Goal: Task Accomplishment & Management: Use online tool/utility

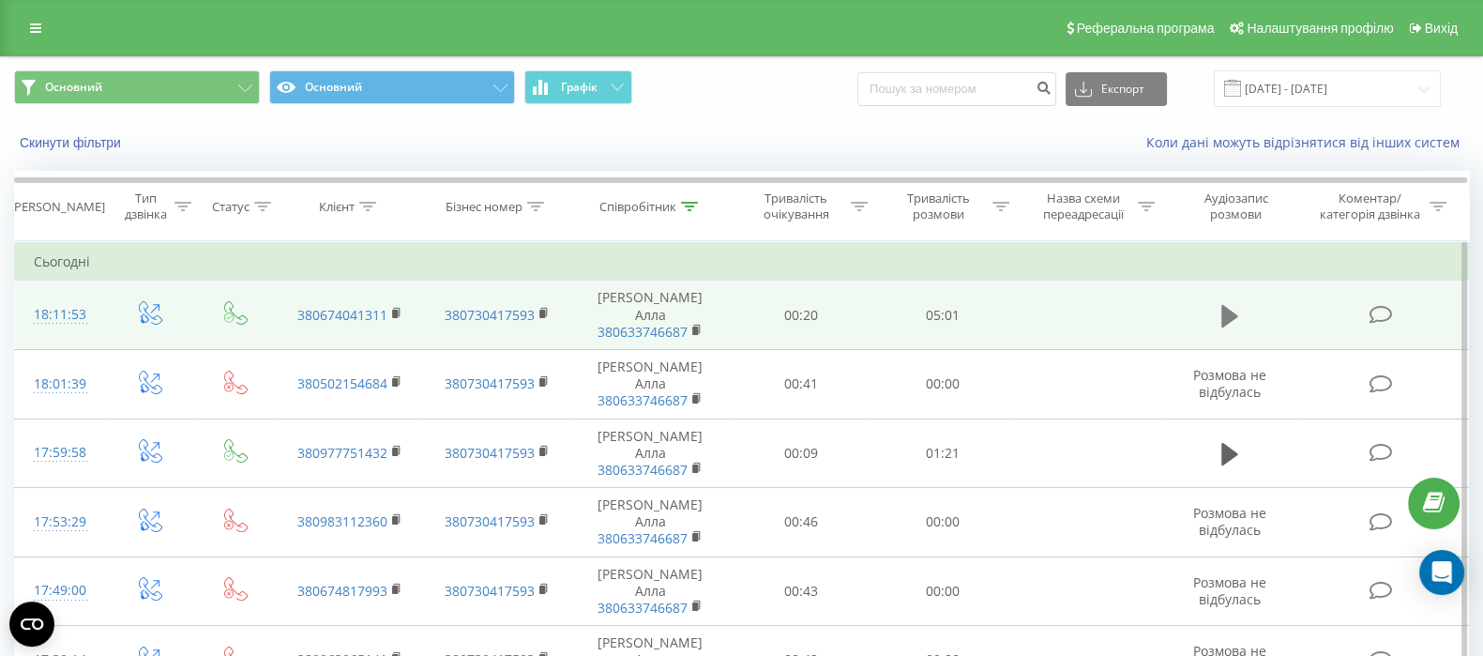
click at [1229, 311] on icon at bounding box center [1229, 315] width 17 height 23
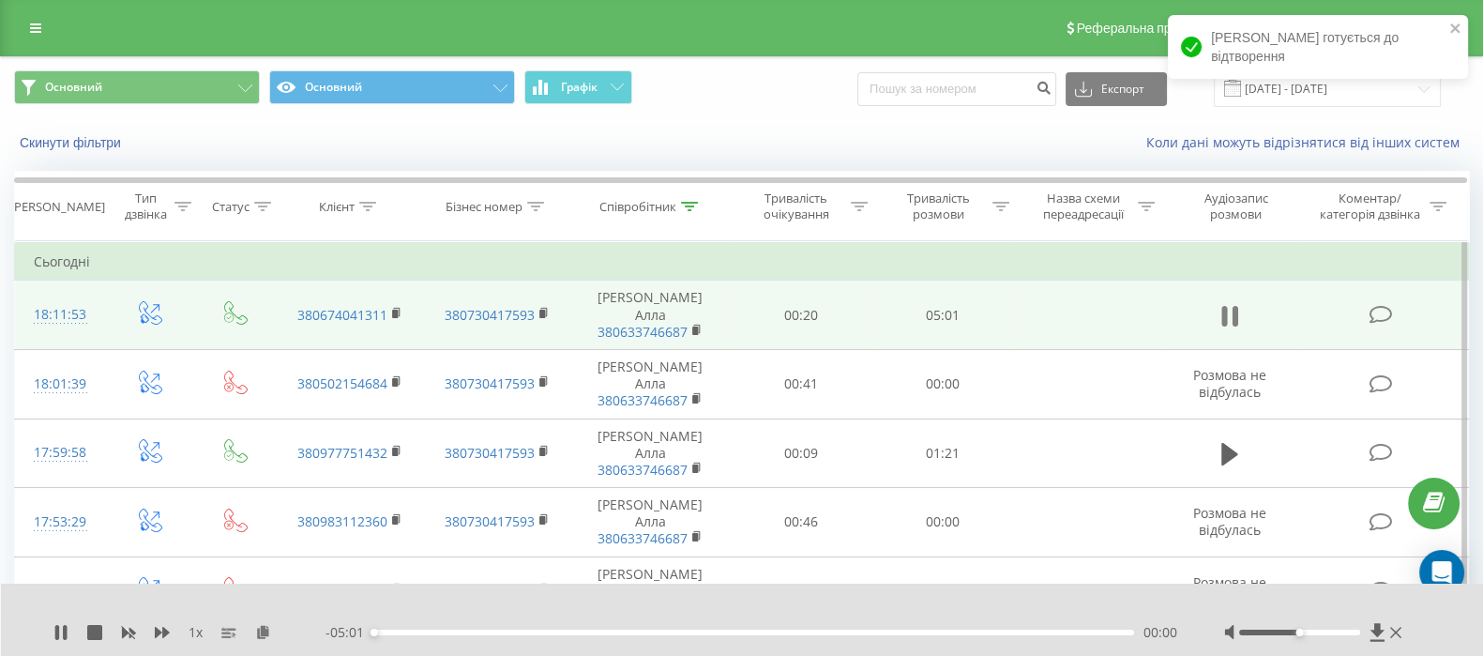
click at [1229, 306] on icon at bounding box center [1229, 316] width 17 height 26
click at [262, 627] on icon at bounding box center [263, 631] width 16 height 13
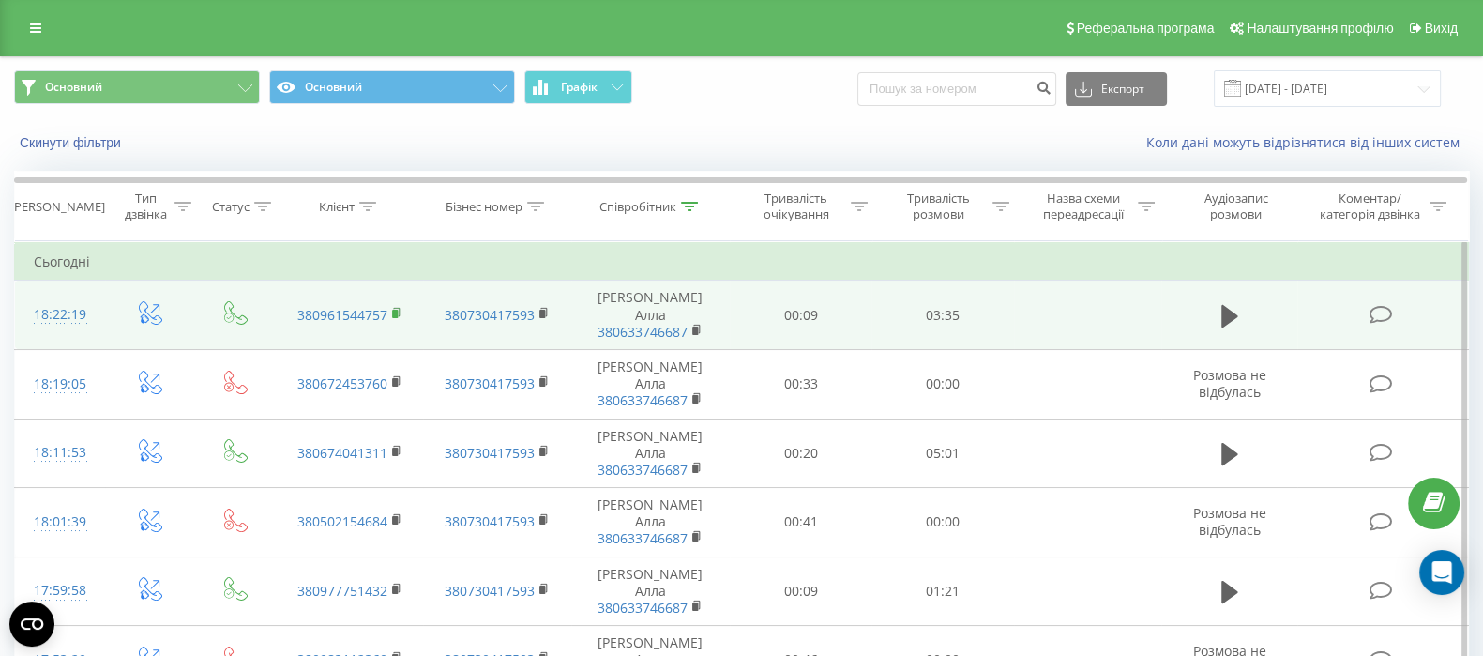
click at [394, 309] on rect at bounding box center [395, 313] width 6 height 8
click at [1227, 304] on icon at bounding box center [1229, 315] width 17 height 23
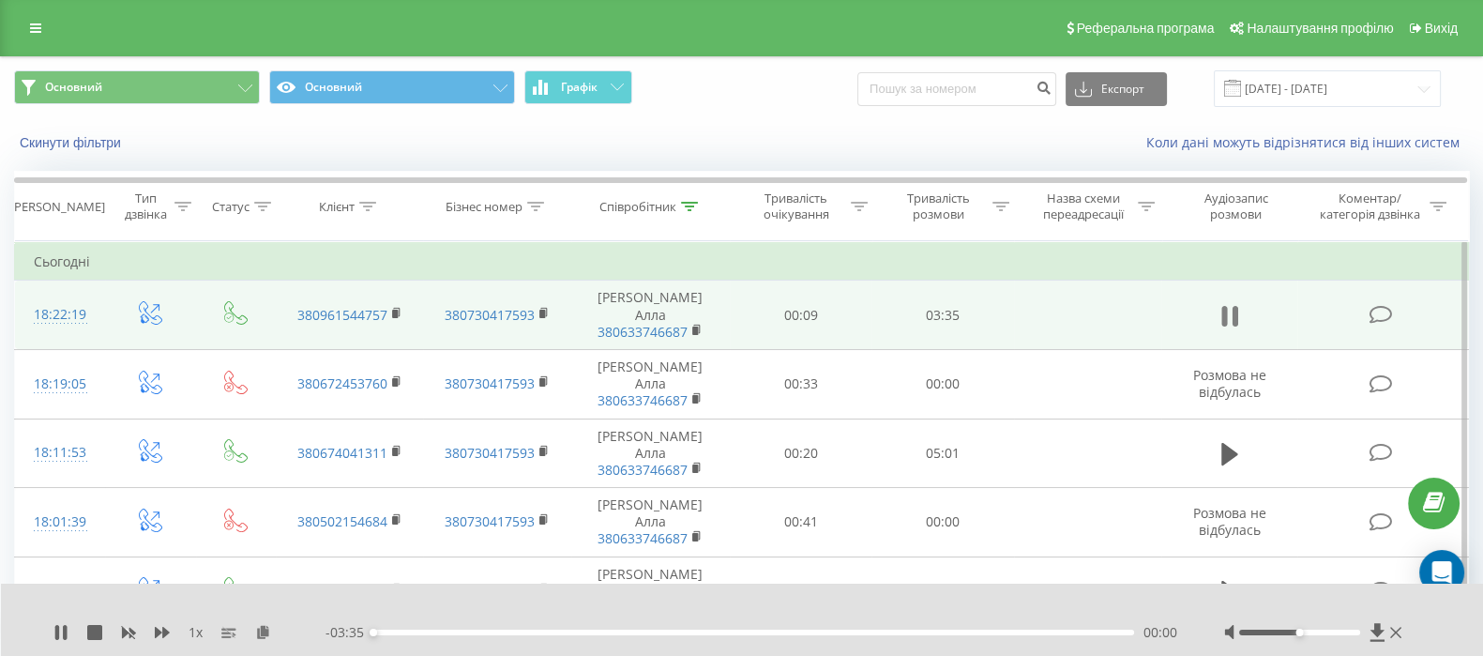
click at [1234, 306] on icon at bounding box center [1235, 316] width 6 height 21
click at [258, 626] on icon at bounding box center [263, 631] width 16 height 13
click at [1226, 308] on icon at bounding box center [1229, 315] width 17 height 23
click at [895, 631] on div "02:28" at bounding box center [753, 632] width 761 height 6
click at [844, 629] on div "02:13" at bounding box center [753, 632] width 761 height 6
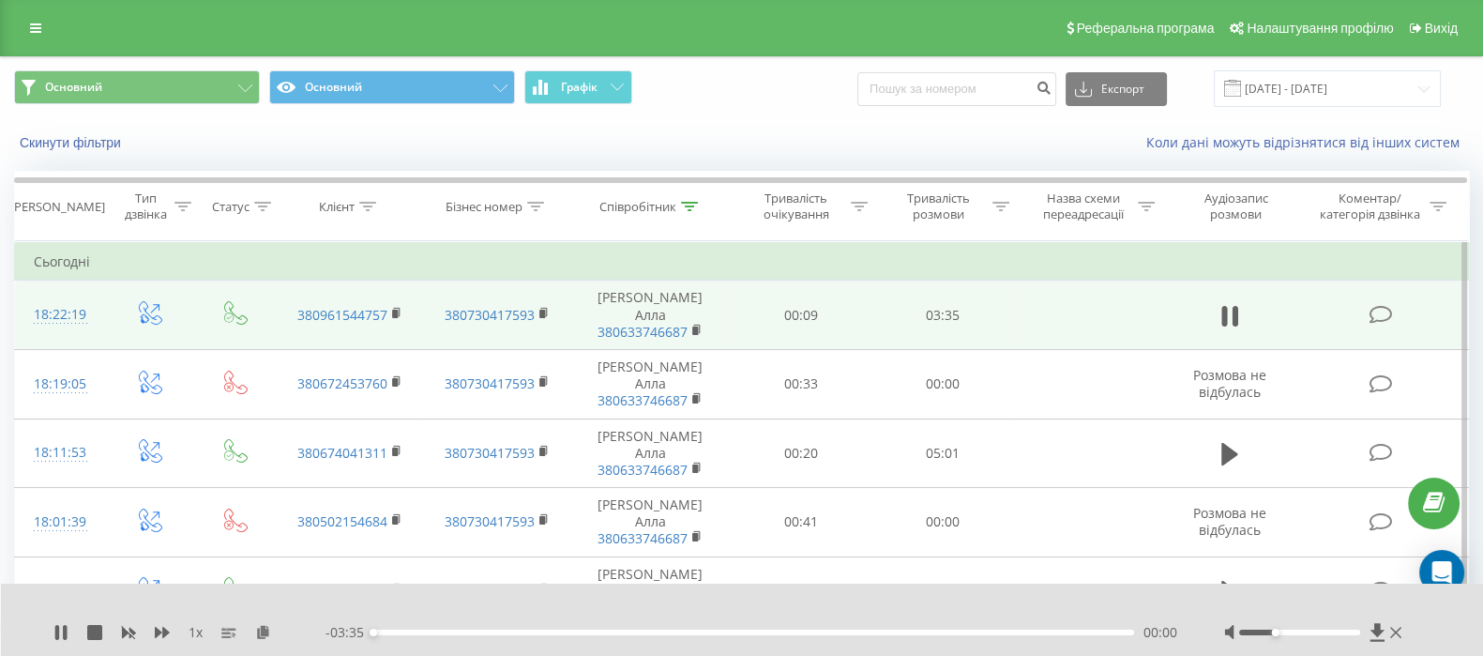
click at [1271, 631] on div at bounding box center [1299, 632] width 121 height 6
click at [681, 635] on div "- 01:18 02:17 02:17" at bounding box center [751, 632] width 852 height 19
click at [678, 632] on div "02:17" at bounding box center [753, 632] width 761 height 6
click at [631, 630] on div "01:32" at bounding box center [753, 632] width 761 height 6
click at [535, 630] on div "00:46" at bounding box center [753, 632] width 761 height 6
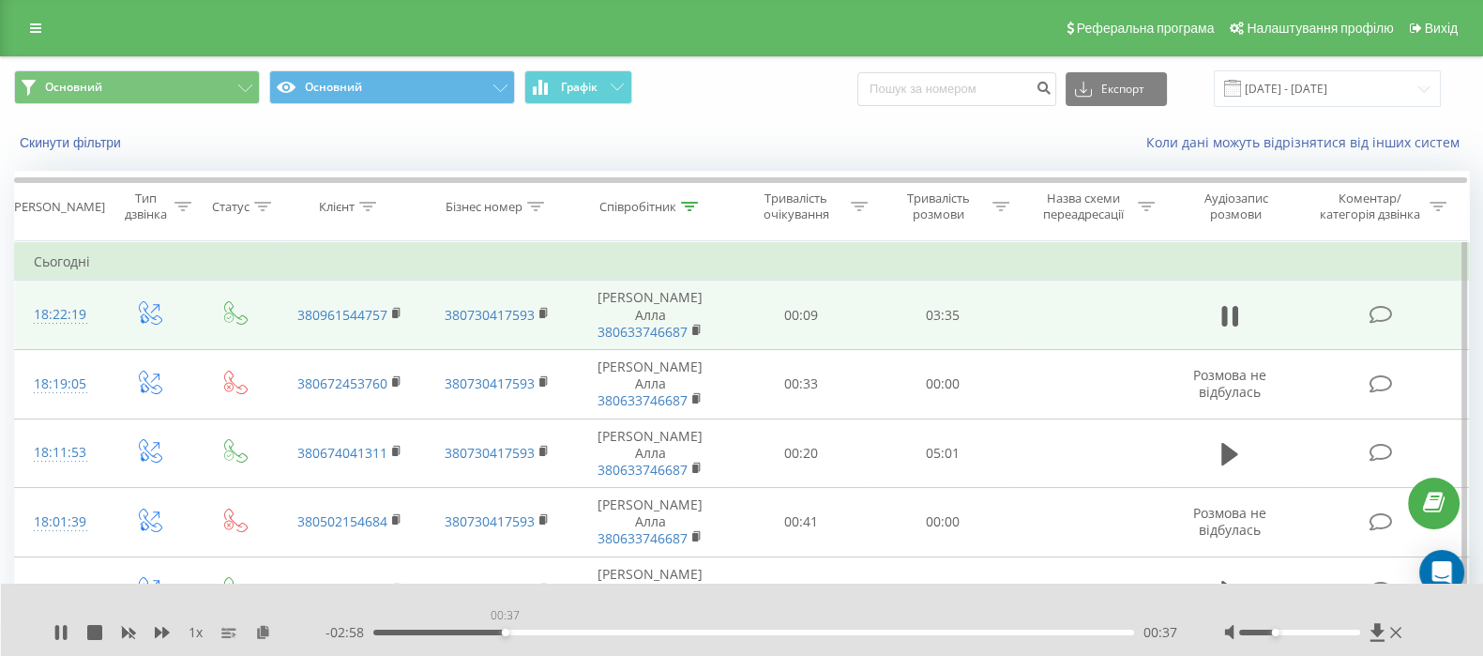
click at [505, 630] on div "00:37" at bounding box center [753, 632] width 761 height 6
click at [59, 627] on icon at bounding box center [60, 632] width 15 height 15
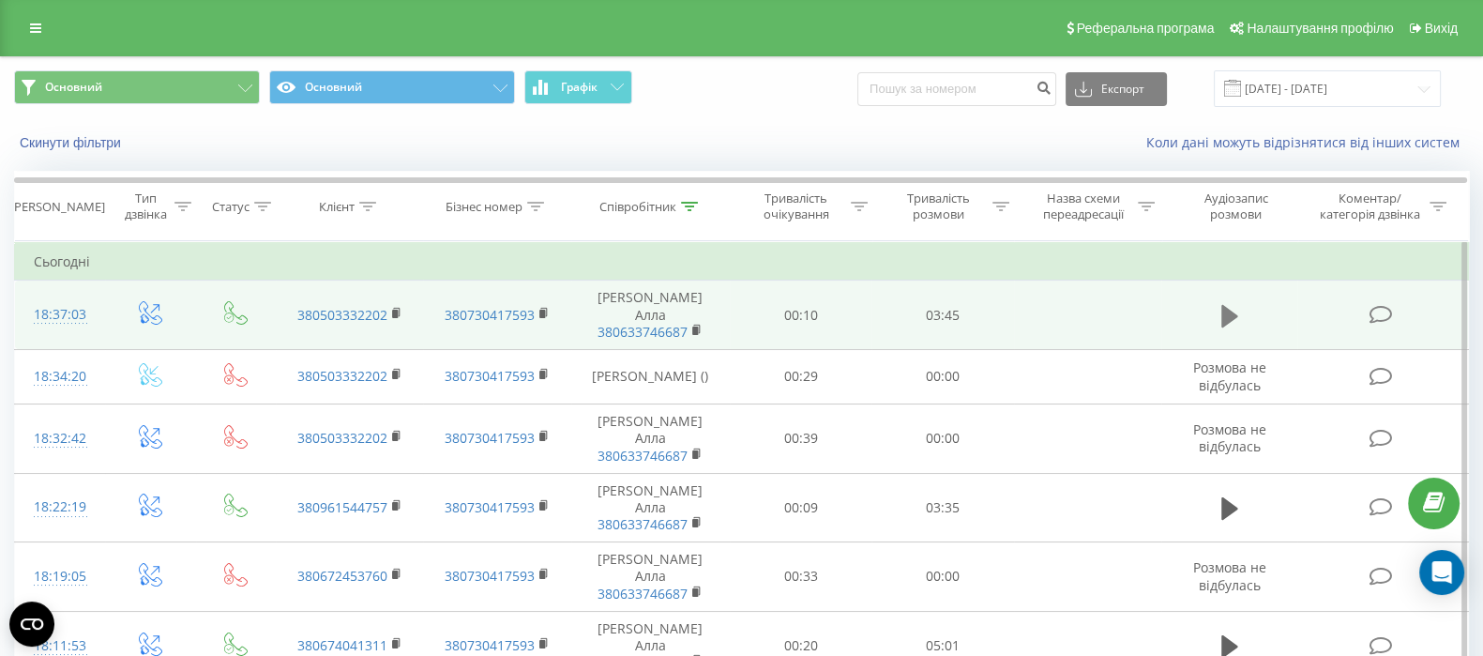
click at [1224, 307] on icon at bounding box center [1229, 315] width 17 height 23
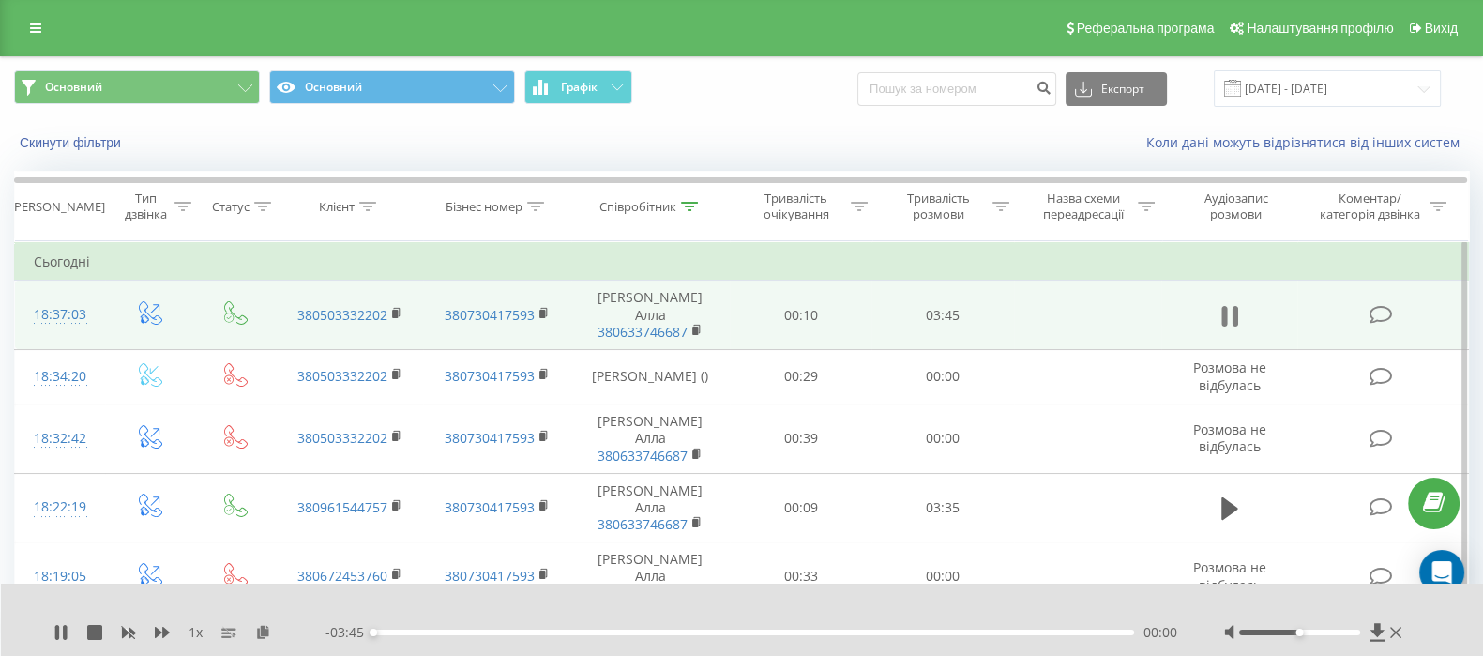
click at [1229, 307] on icon at bounding box center [1229, 316] width 17 height 26
click at [263, 627] on icon at bounding box center [263, 631] width 16 height 13
